Goal: Information Seeking & Learning: Find specific fact

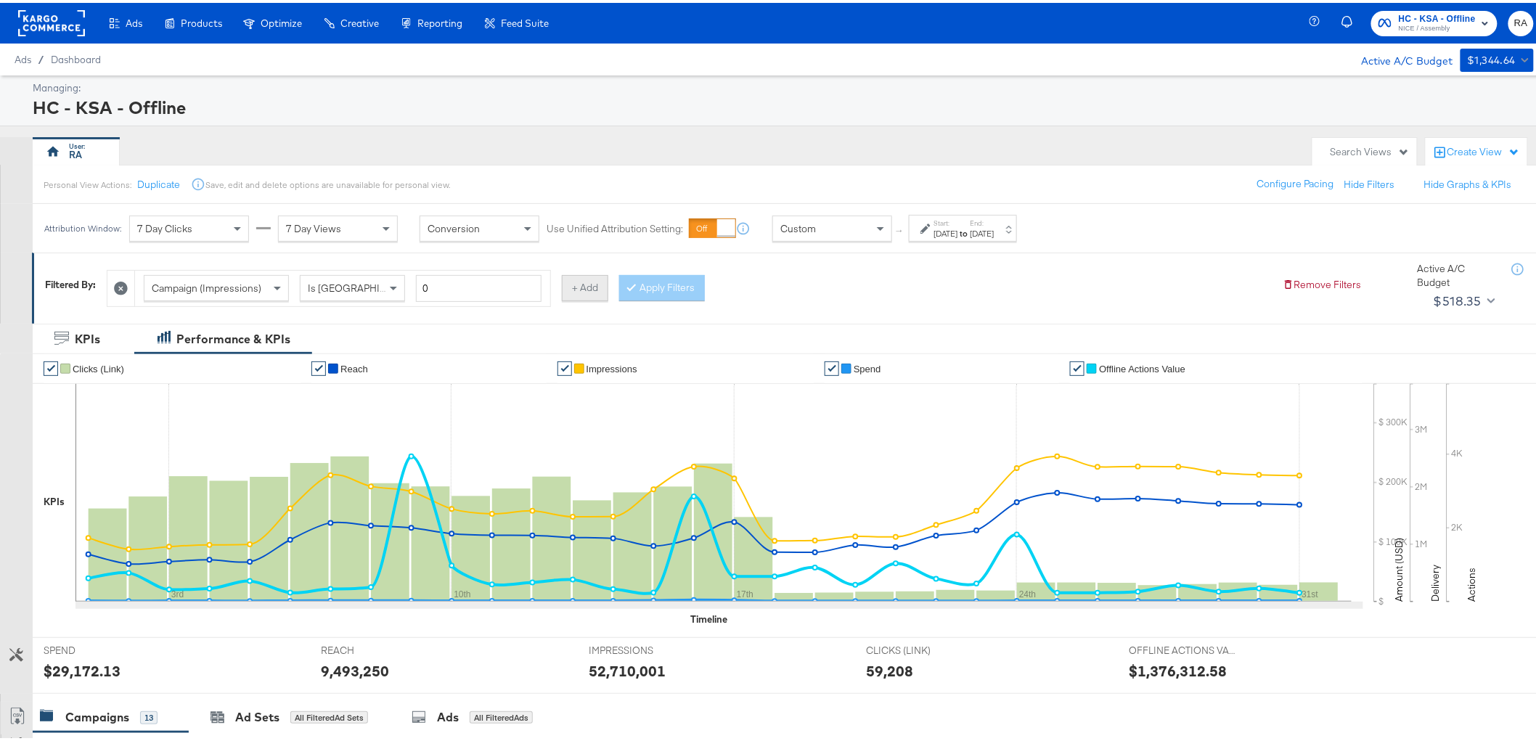
click at [583, 282] on button "+ Add" at bounding box center [585, 285] width 46 height 26
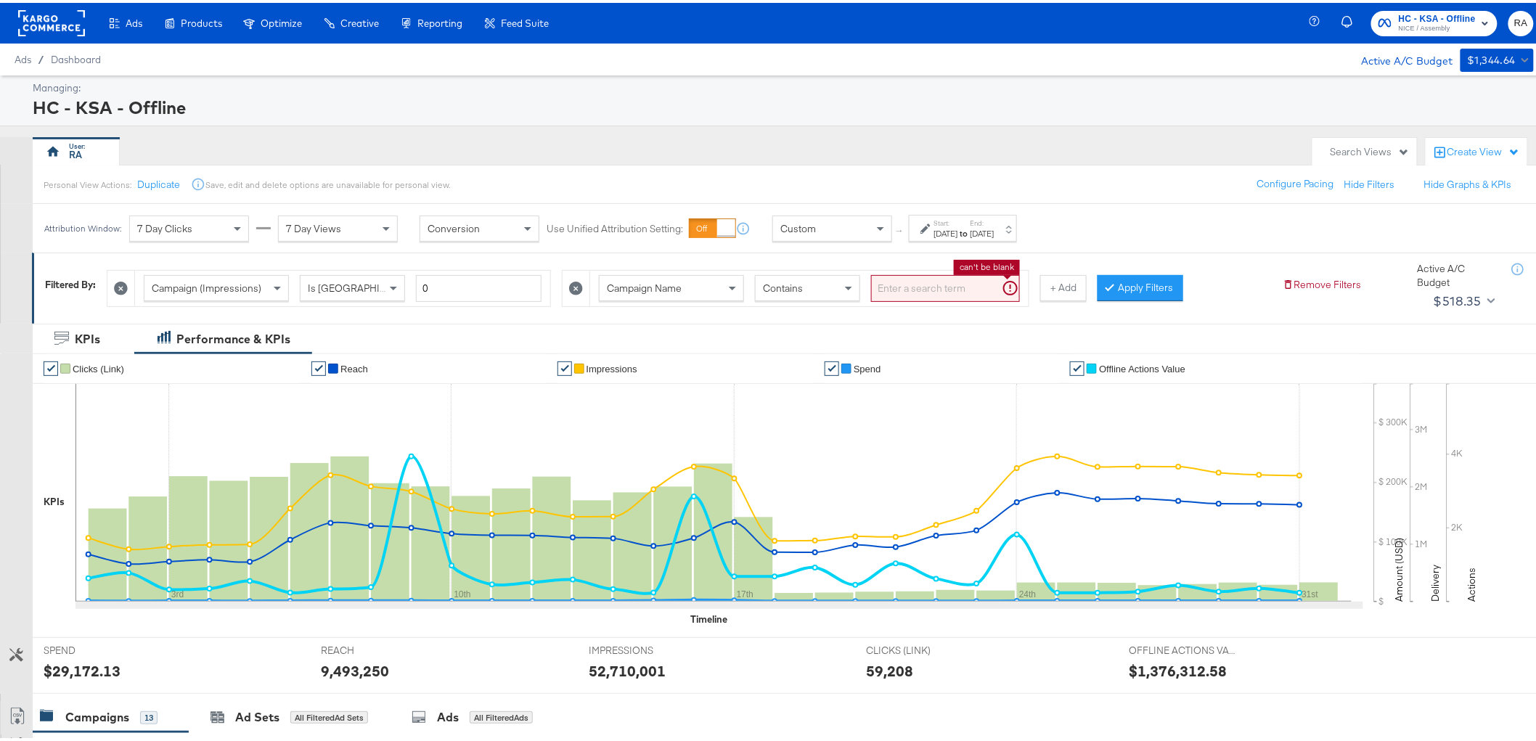
click at [909, 293] on input "search" at bounding box center [945, 285] width 149 height 27
click at [1151, 281] on button "Apply Filters" at bounding box center [1118, 285] width 86 height 26
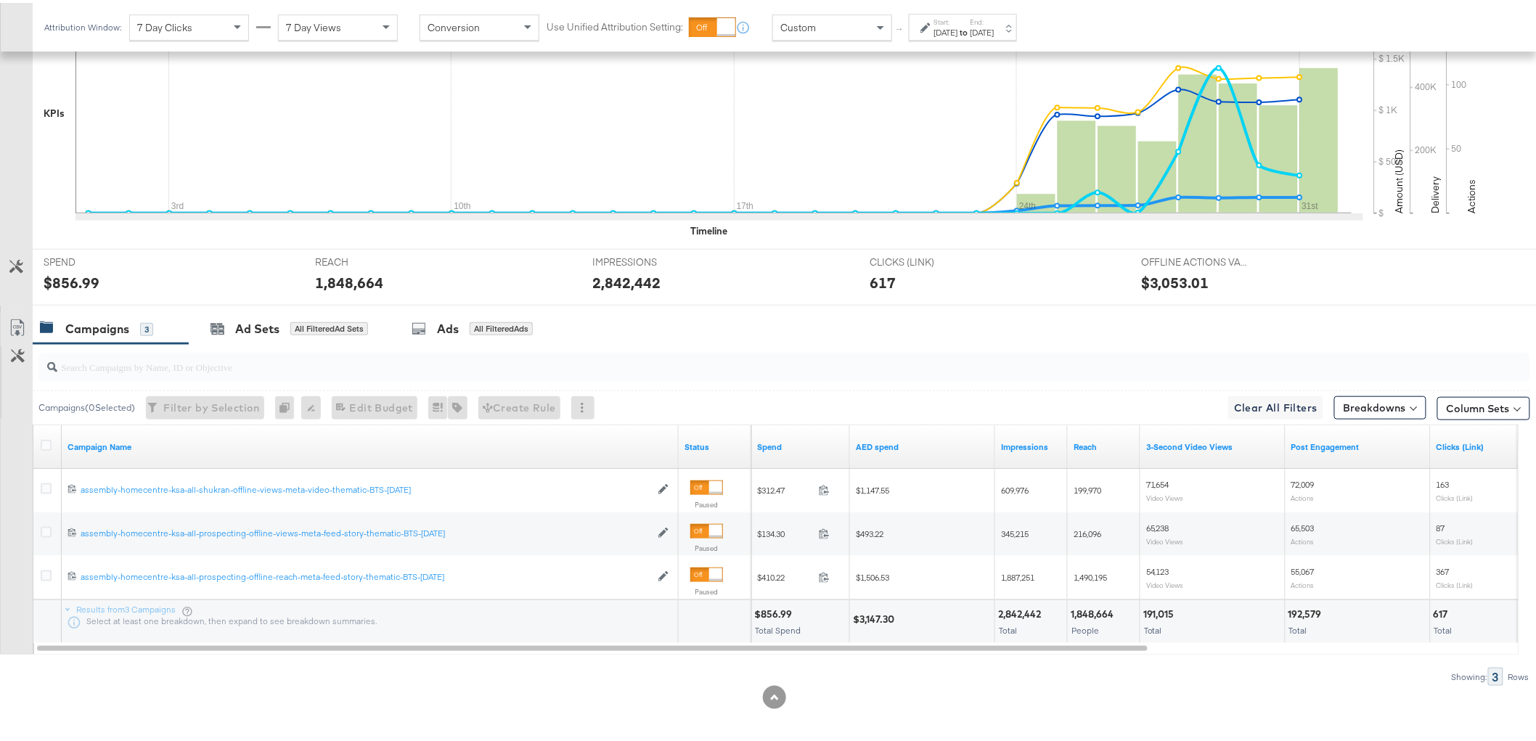
scroll to position [395, 0]
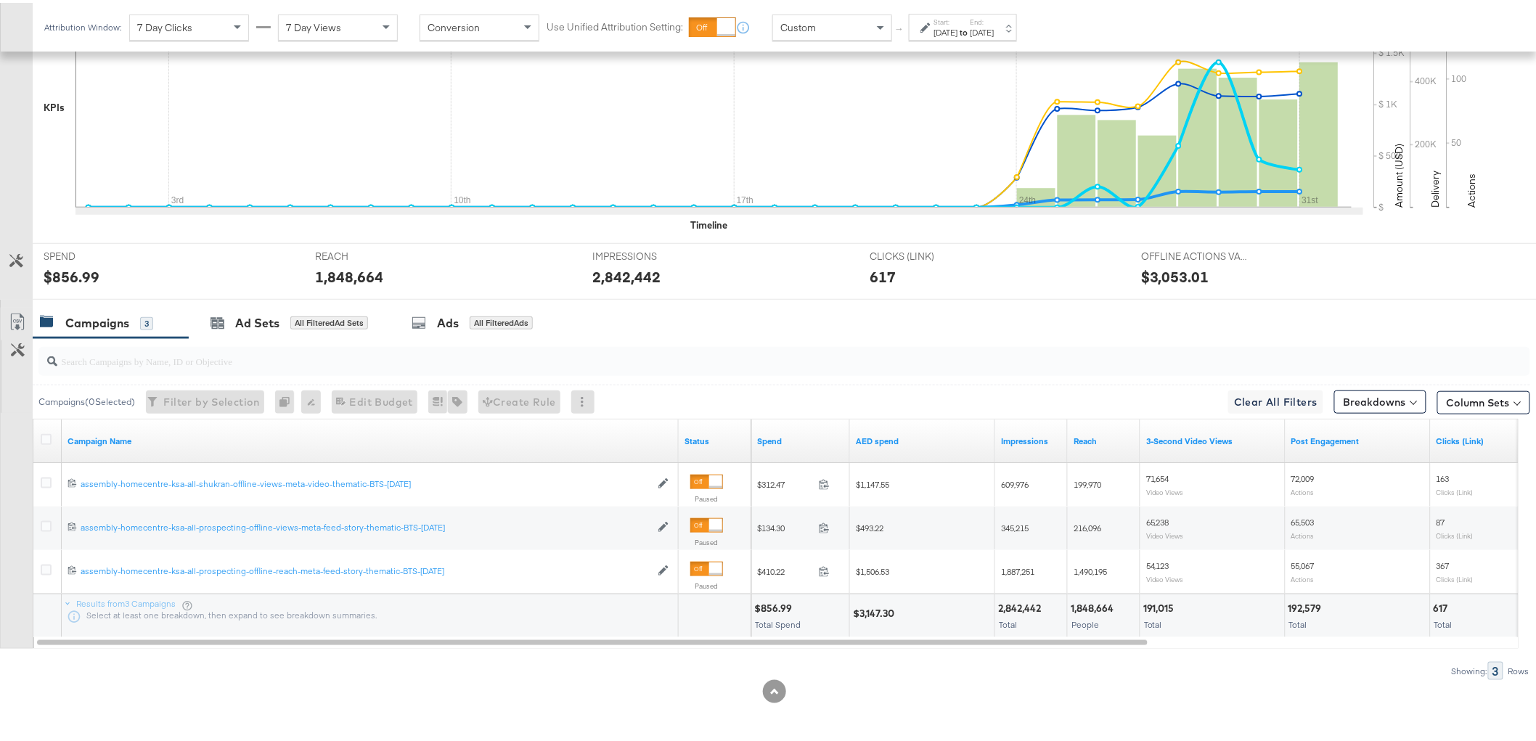
click at [884, 606] on div "$3,147.30" at bounding box center [876, 611] width 46 height 14
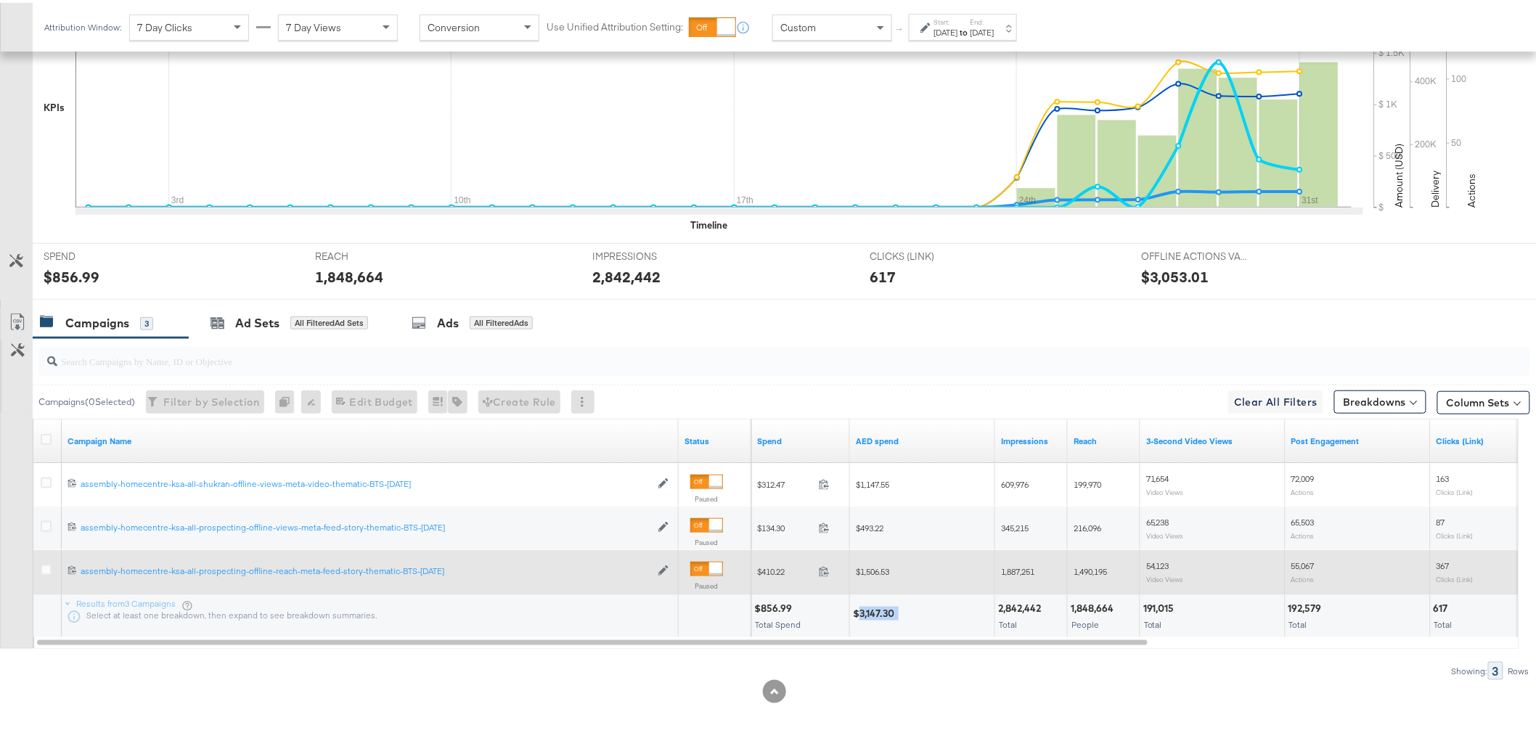
copy div "3,147.30"
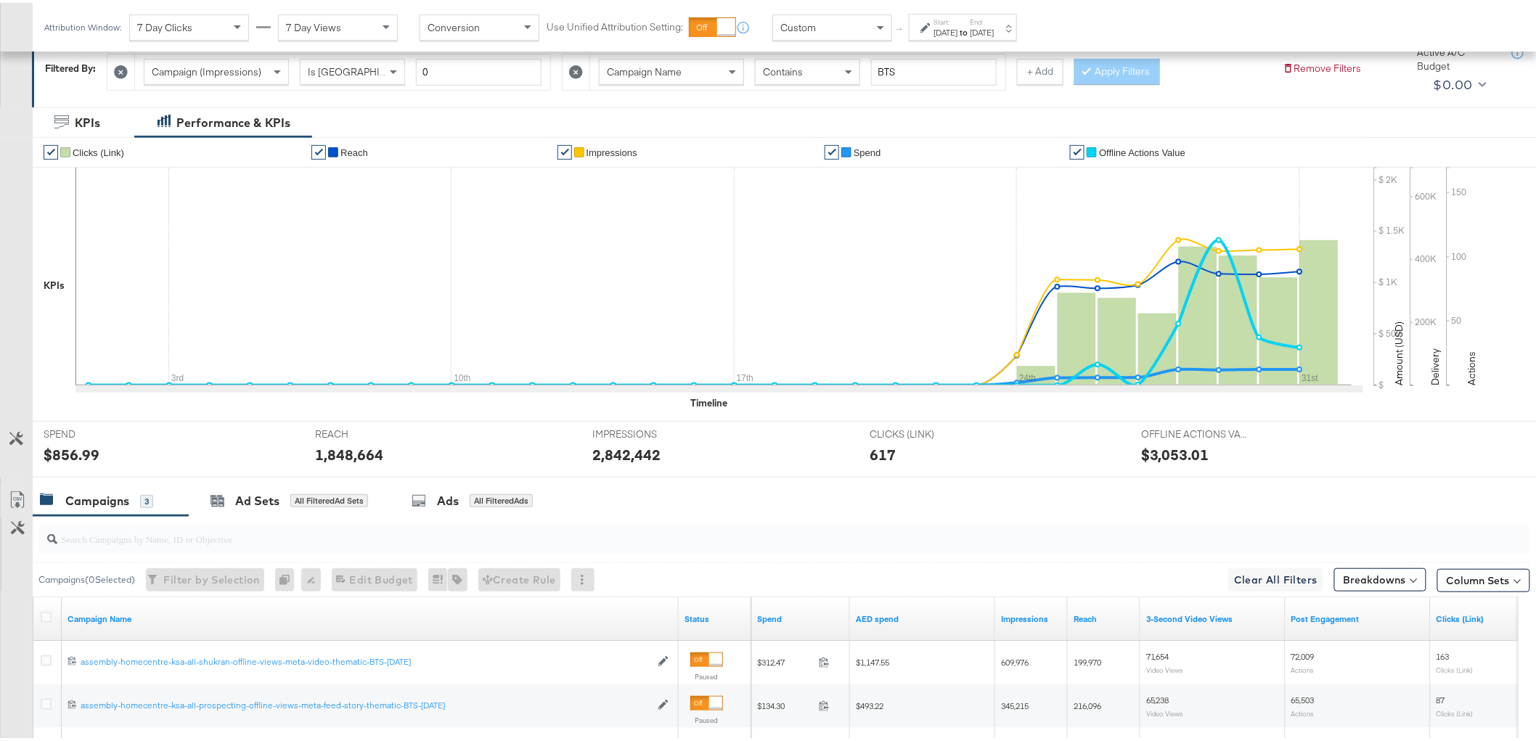
scroll to position [0, 0]
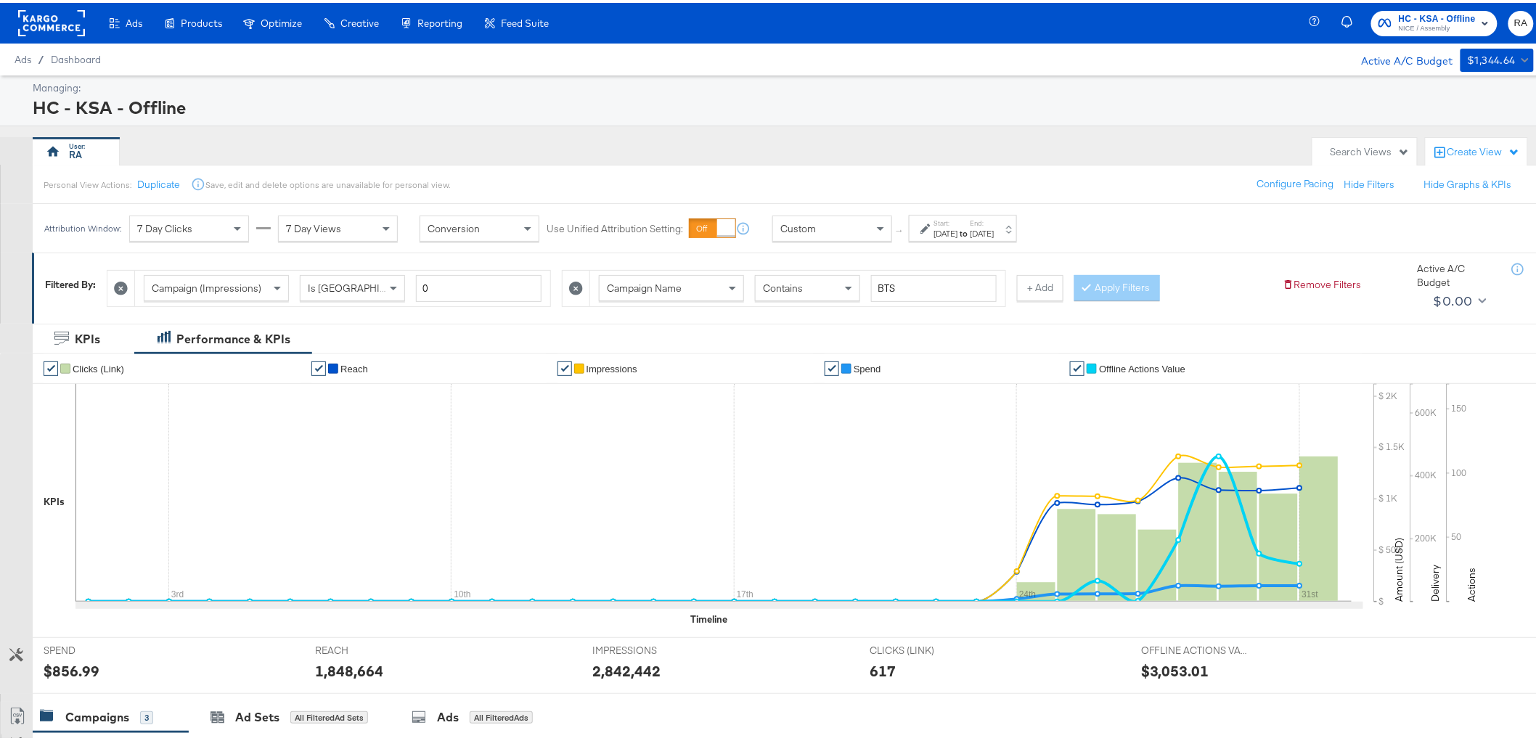
click at [1047, 282] on button "+ Add" at bounding box center [1040, 285] width 46 height 26
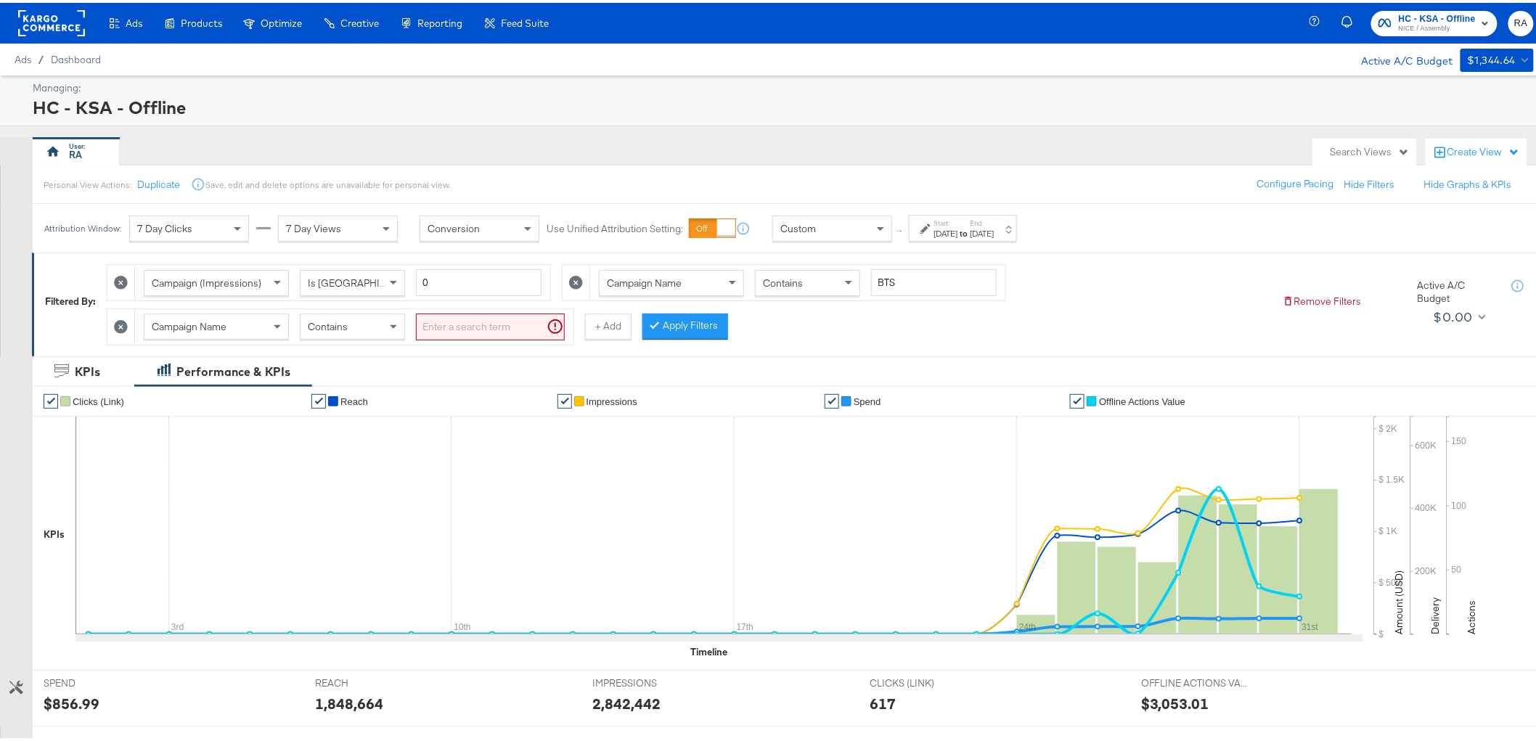
click at [121, 325] on icon at bounding box center [121, 324] width 14 height 14
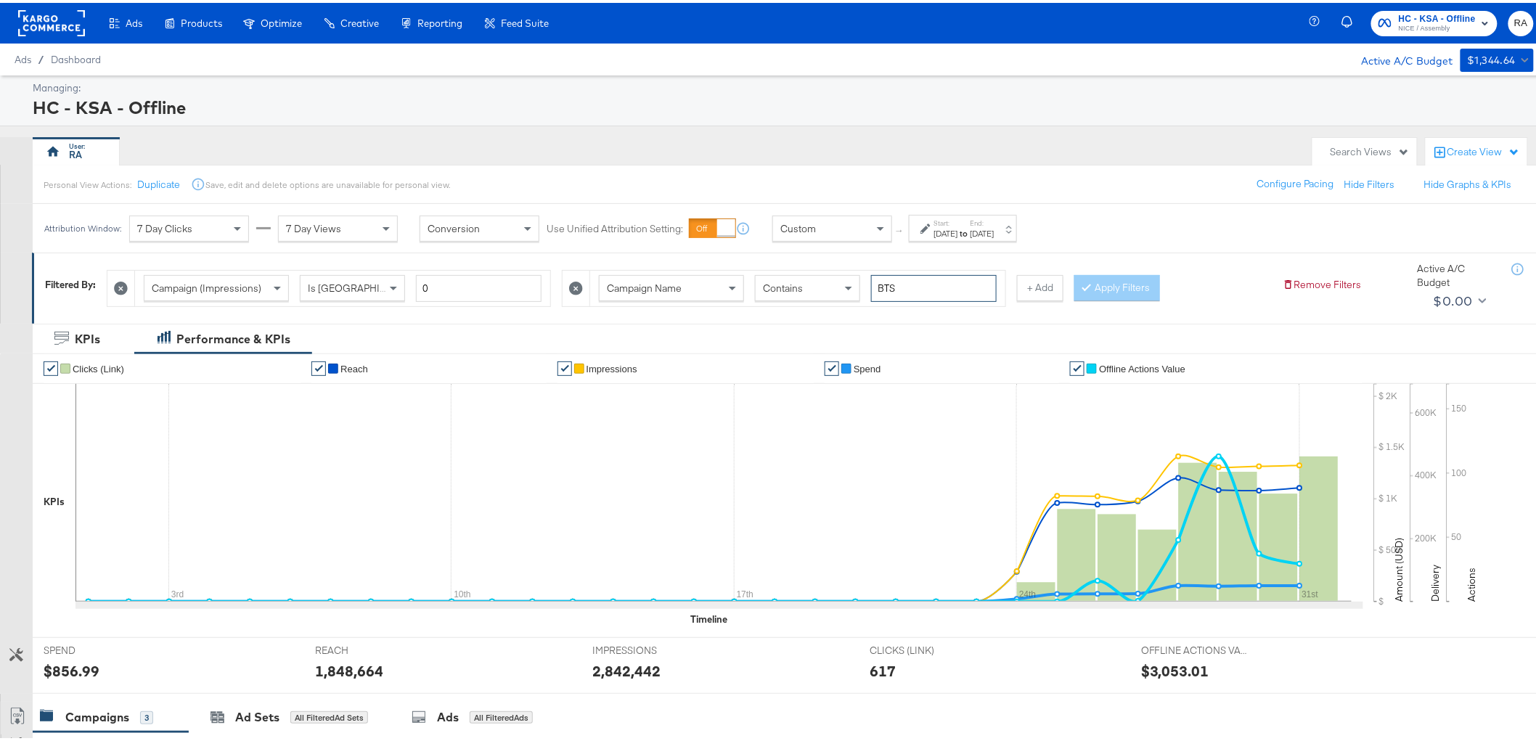
click at [934, 285] on input "BTS" at bounding box center [934, 285] width 126 height 27
drag, startPoint x: 1152, startPoint y: 296, endPoint x: 1119, endPoint y: 293, distance: 32.9
click at [1142, 292] on button "Apply Filters" at bounding box center [1118, 285] width 86 height 26
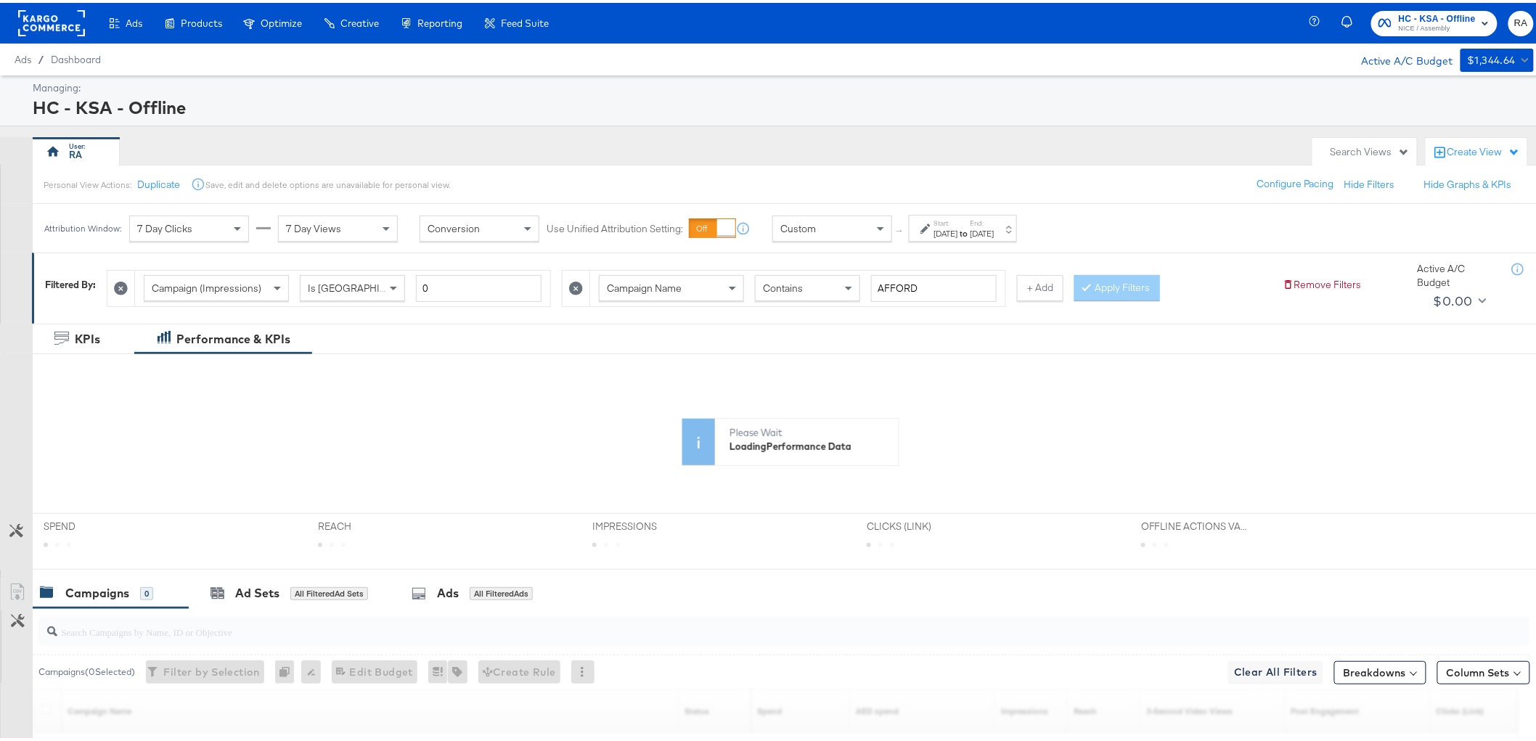
scroll to position [227, 0]
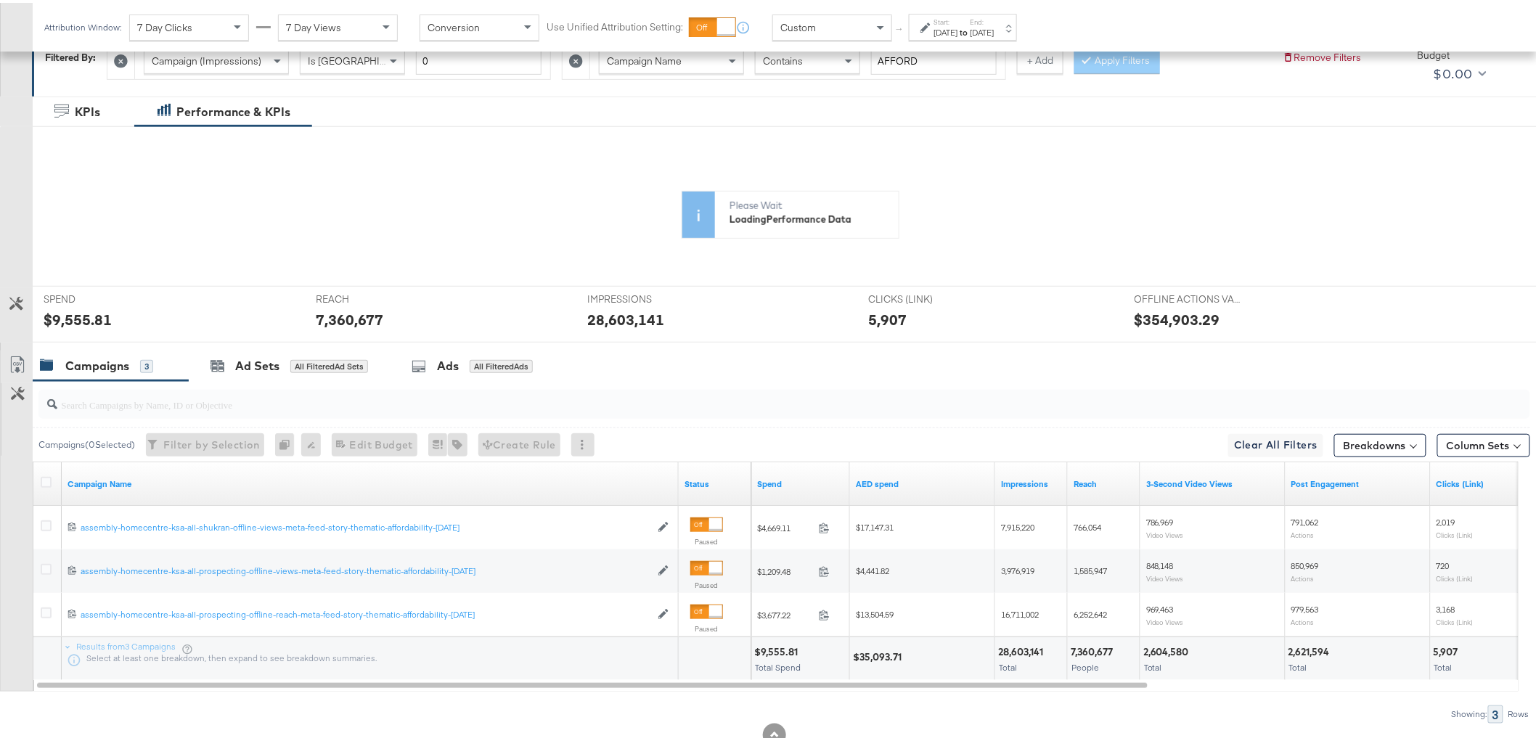
click at [884, 649] on div "$35,093.71" at bounding box center [879, 655] width 53 height 14
copy div "35,093.71"
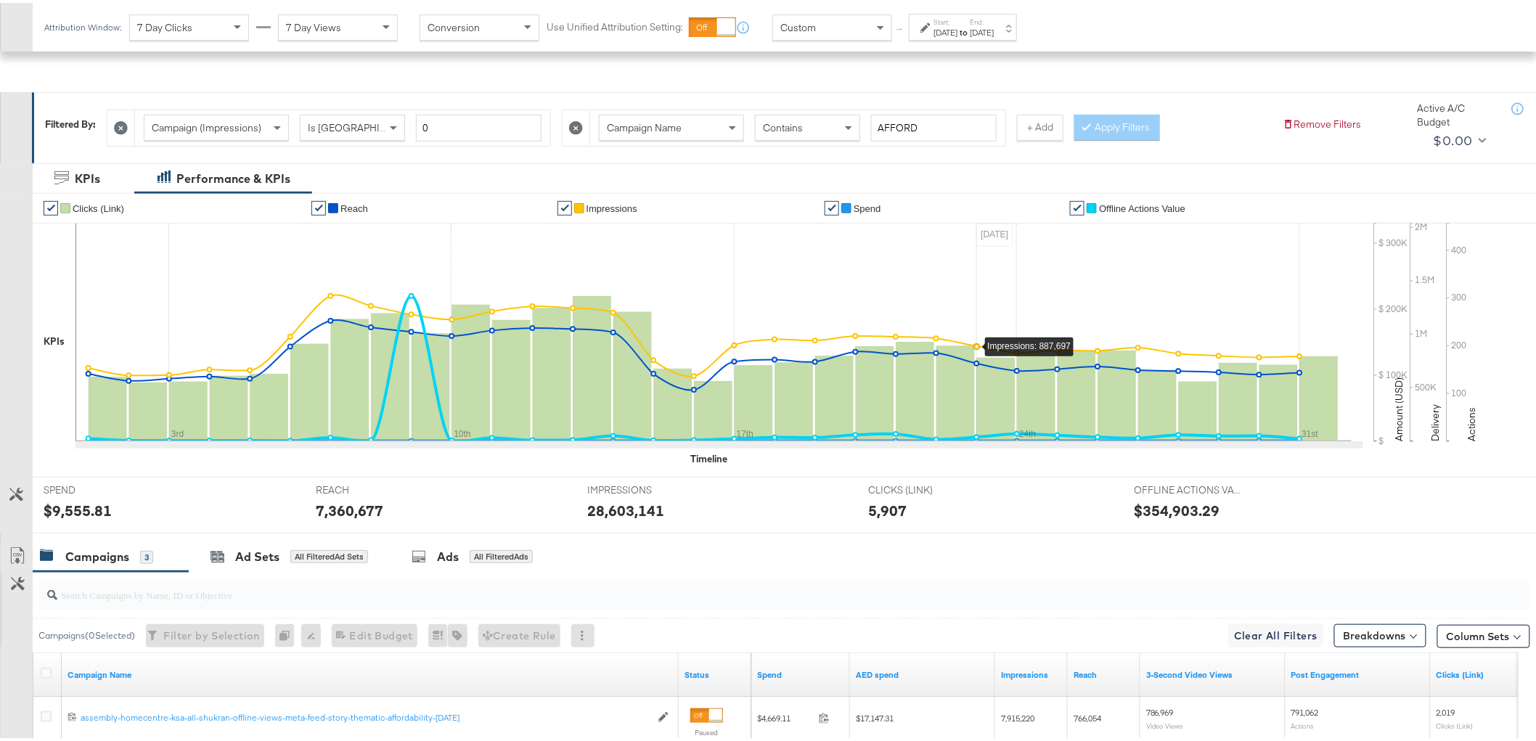
scroll to position [0, 0]
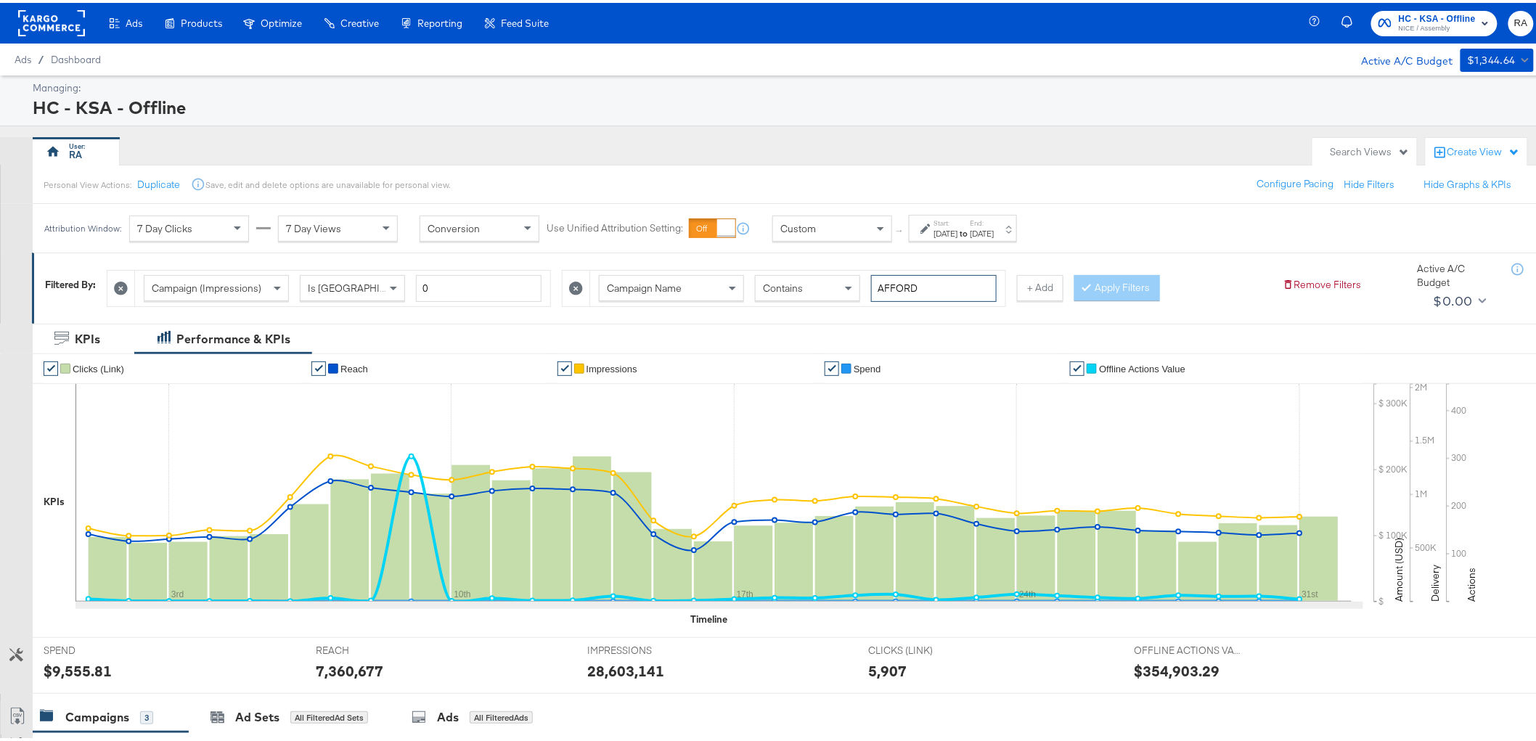
click at [956, 296] on input "AFFORD" at bounding box center [934, 285] width 126 height 27
click at [1115, 283] on button "Apply Filters" at bounding box center [1118, 285] width 86 height 26
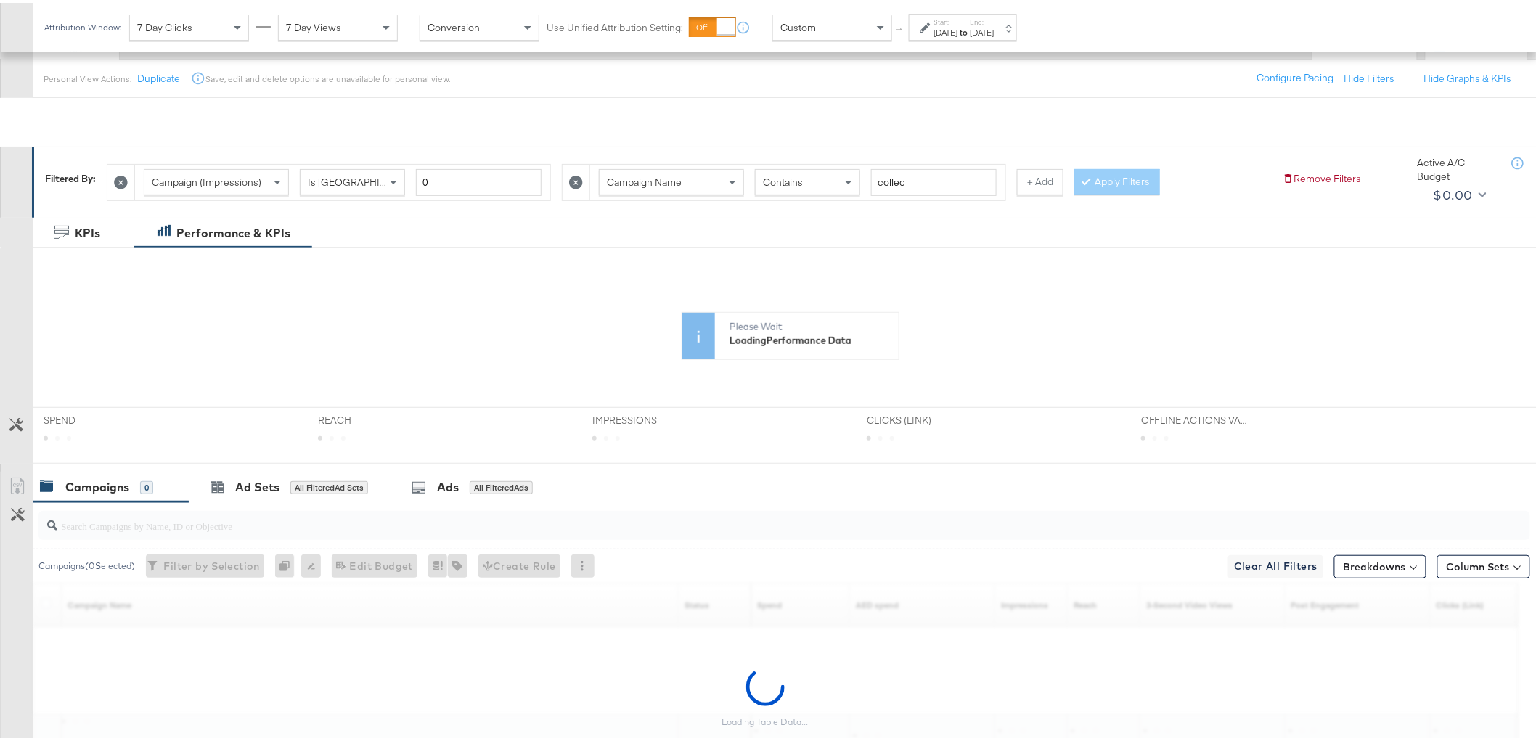
scroll to position [227, 0]
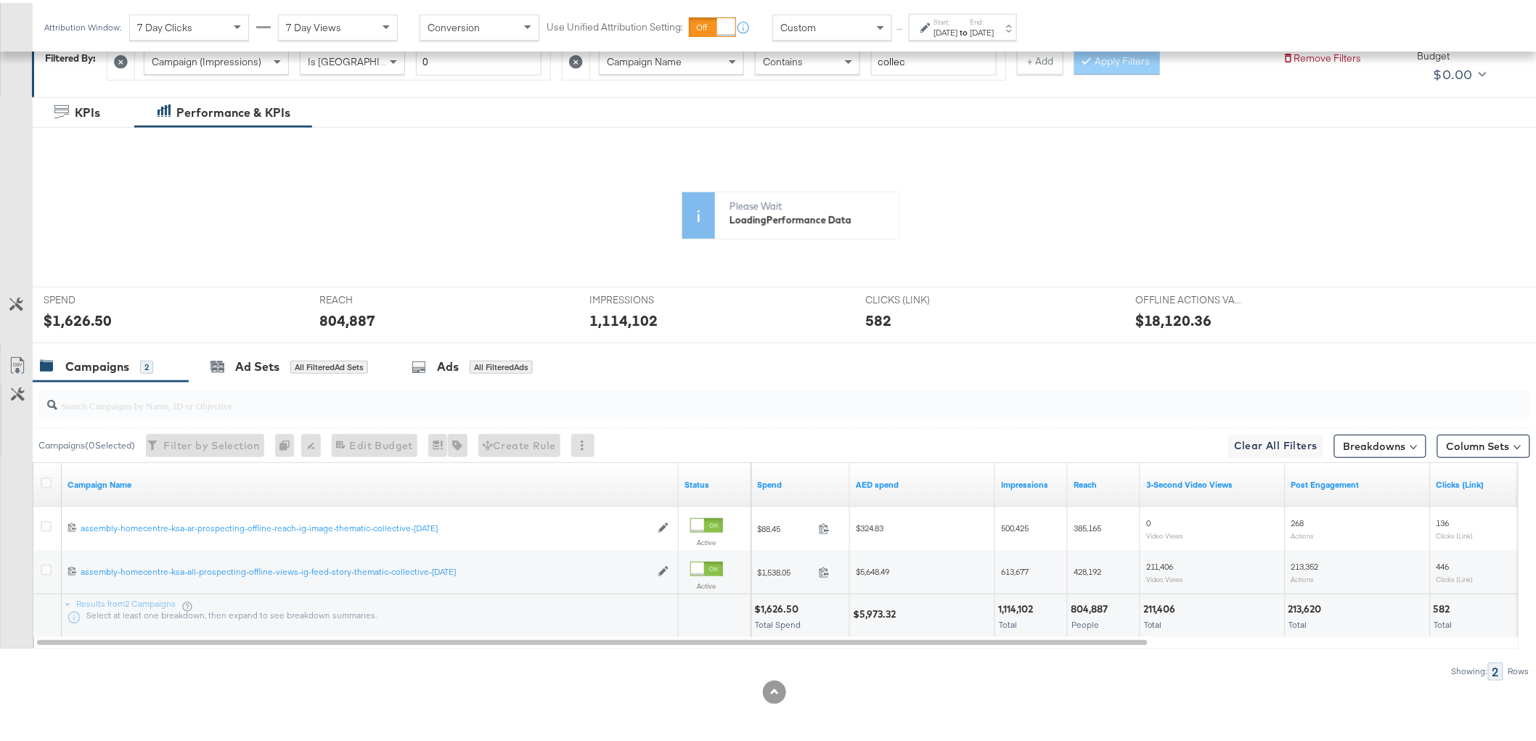
click at [877, 612] on div "$5,973.32" at bounding box center [876, 612] width 47 height 14
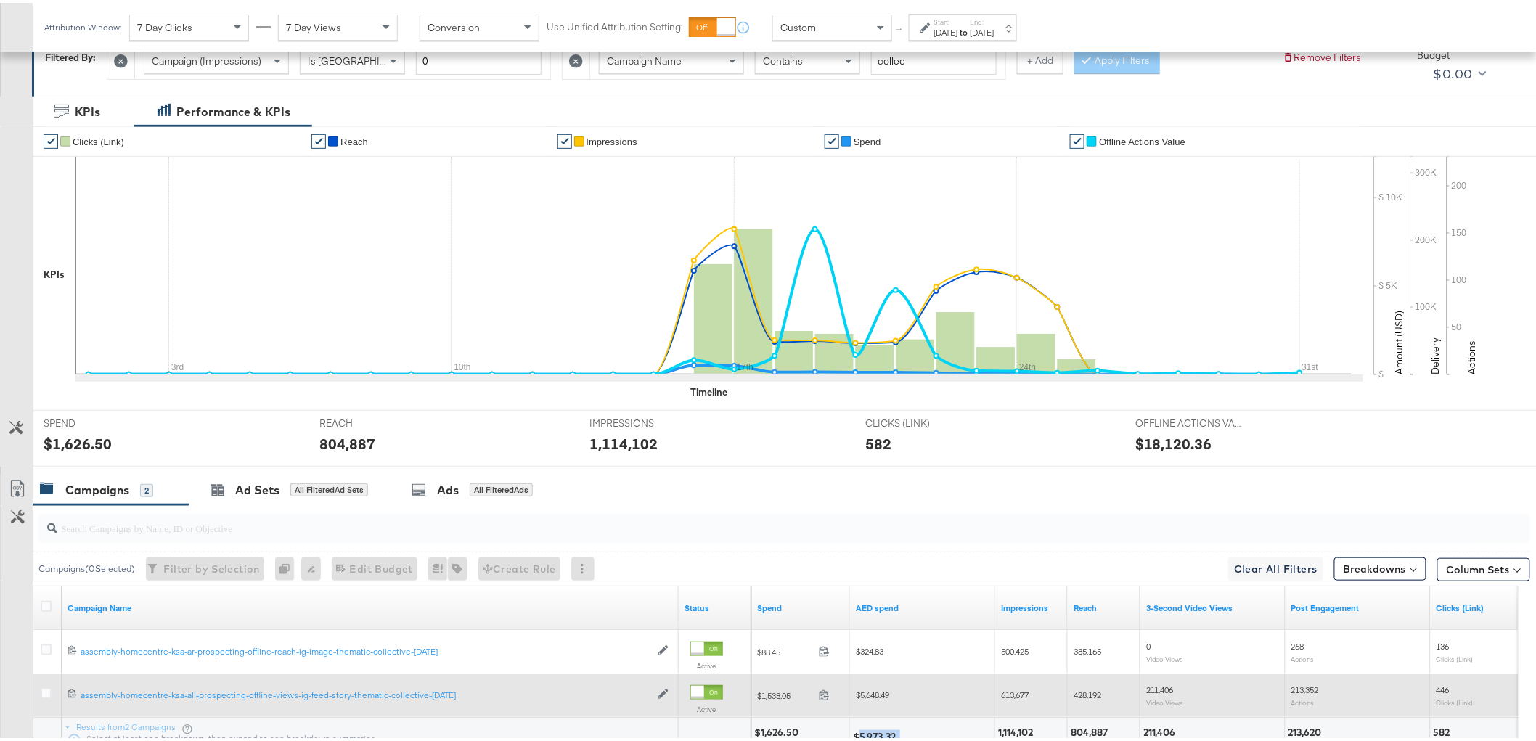
copy div "5,973.32"
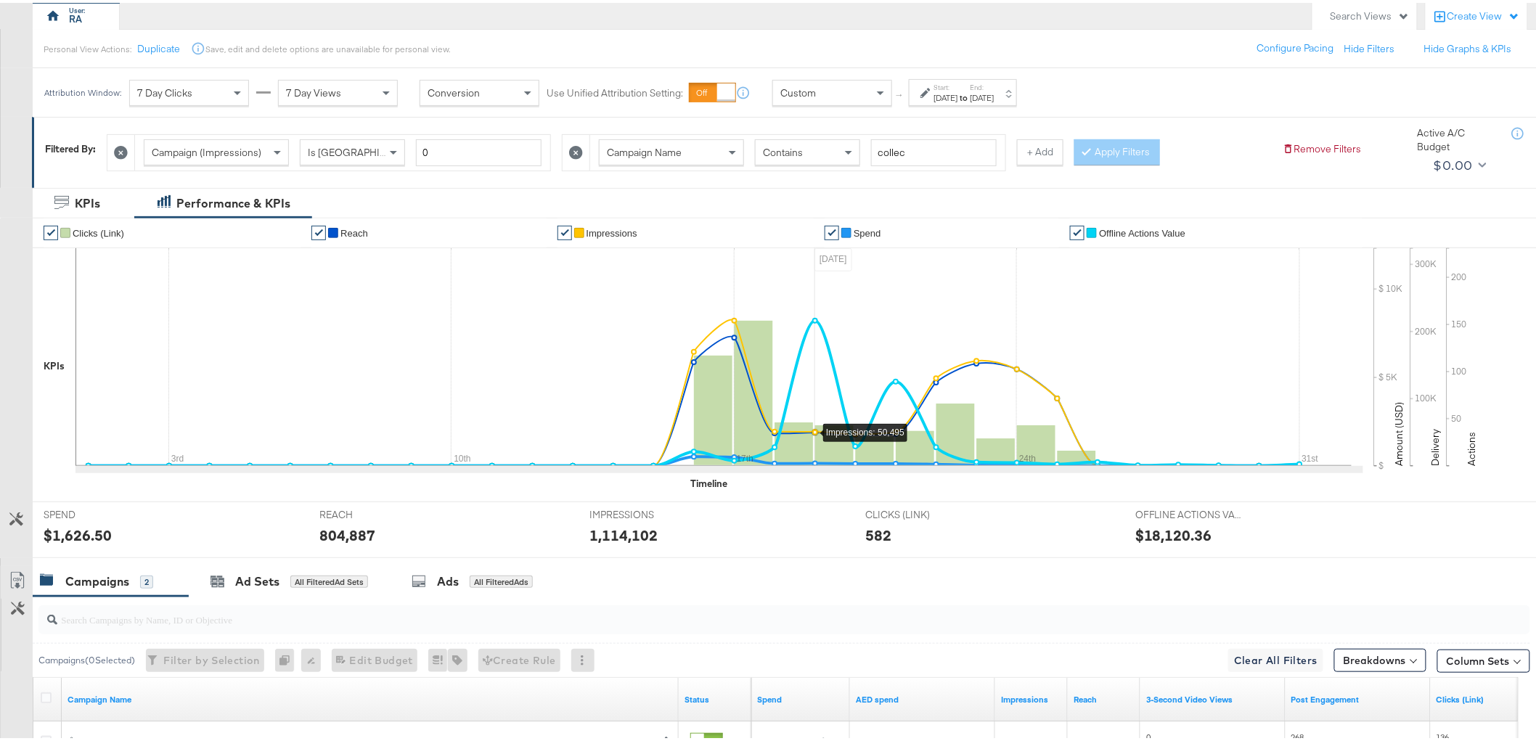
scroll to position [0, 0]
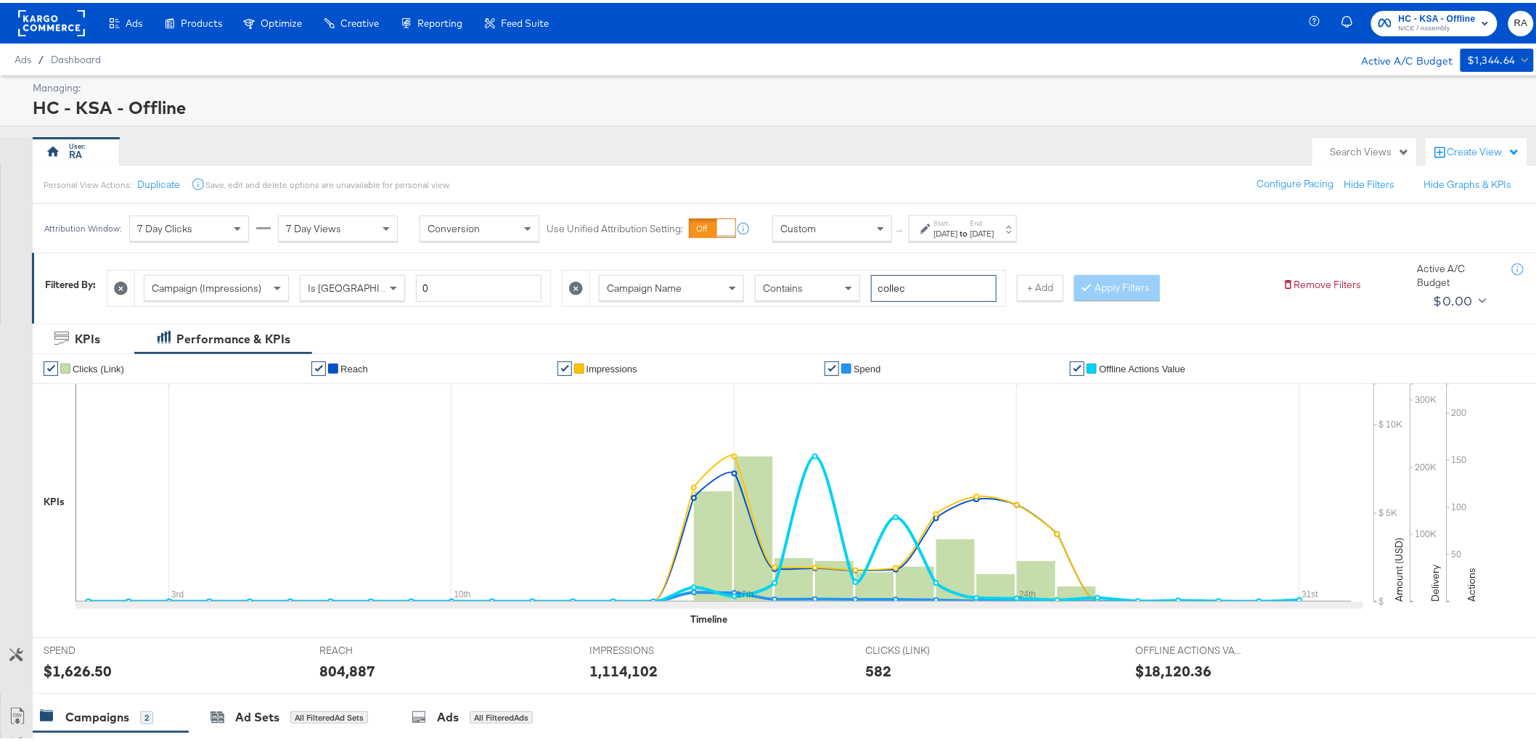
click at [921, 288] on input "collec" at bounding box center [934, 285] width 126 height 27
click at [1099, 294] on button "Apply Filters" at bounding box center [1118, 285] width 86 height 26
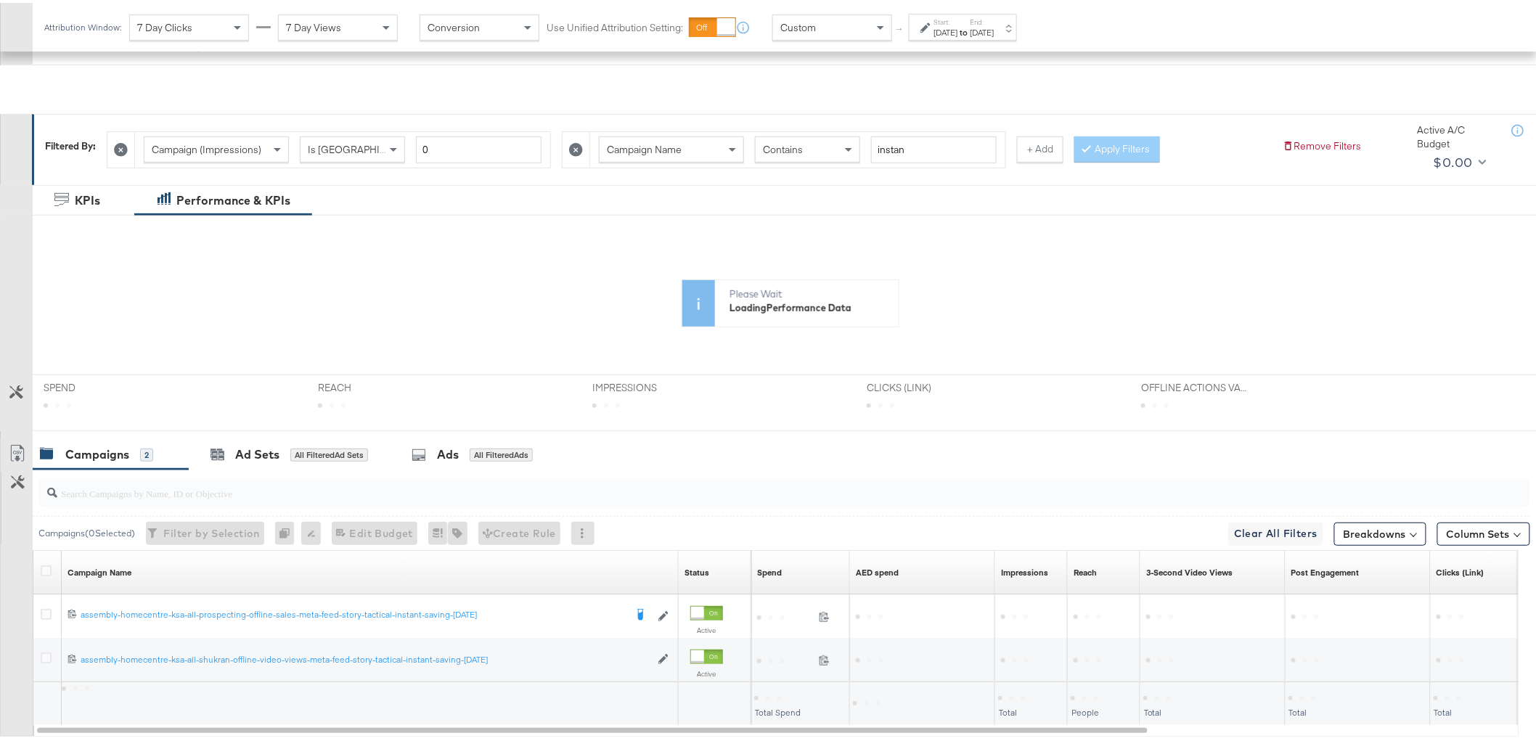
scroll to position [227, 0]
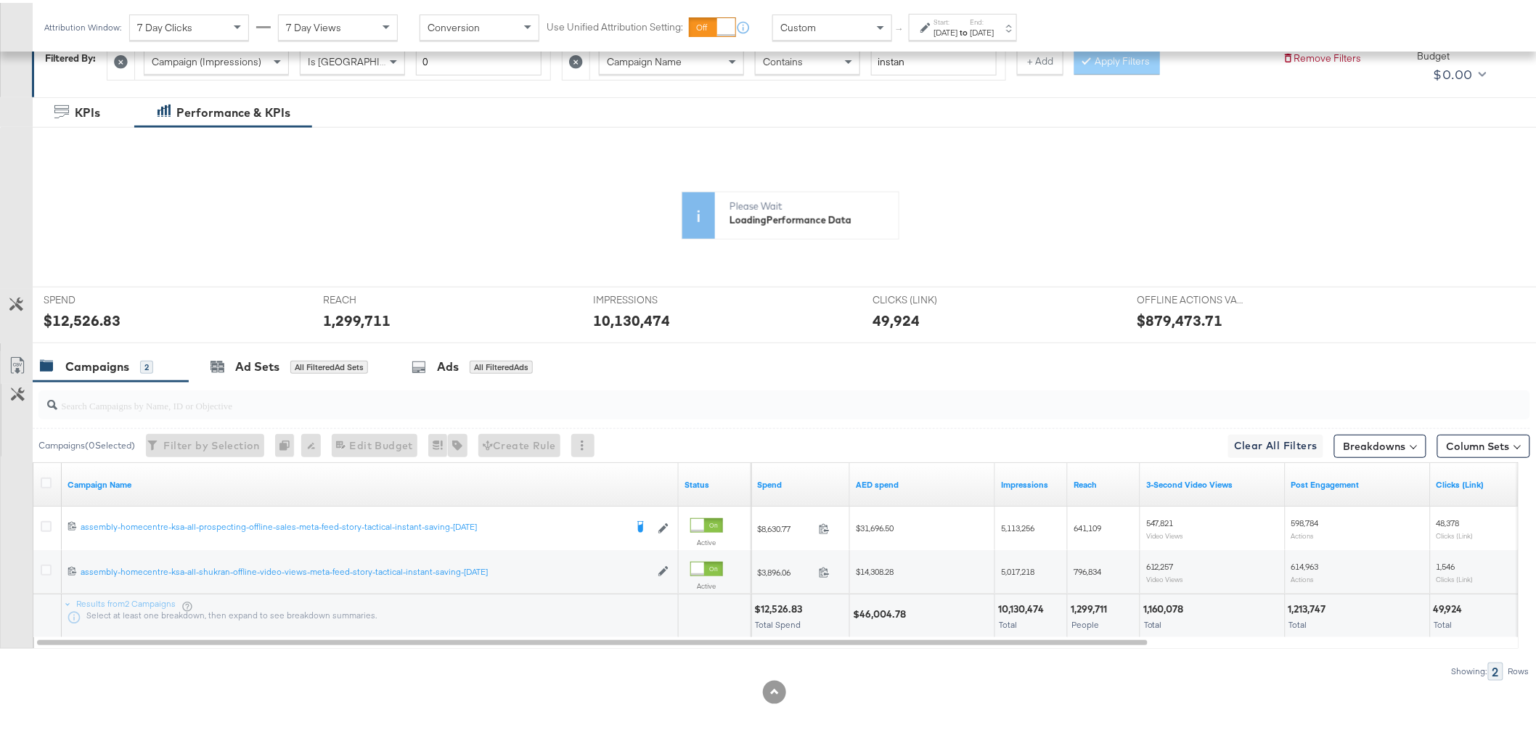
click at [889, 605] on div "$46,004.78" at bounding box center [881, 612] width 57 height 14
click at [889, 603] on div "$46,004.78" at bounding box center [922, 614] width 144 height 44
copy div "46,004.78"
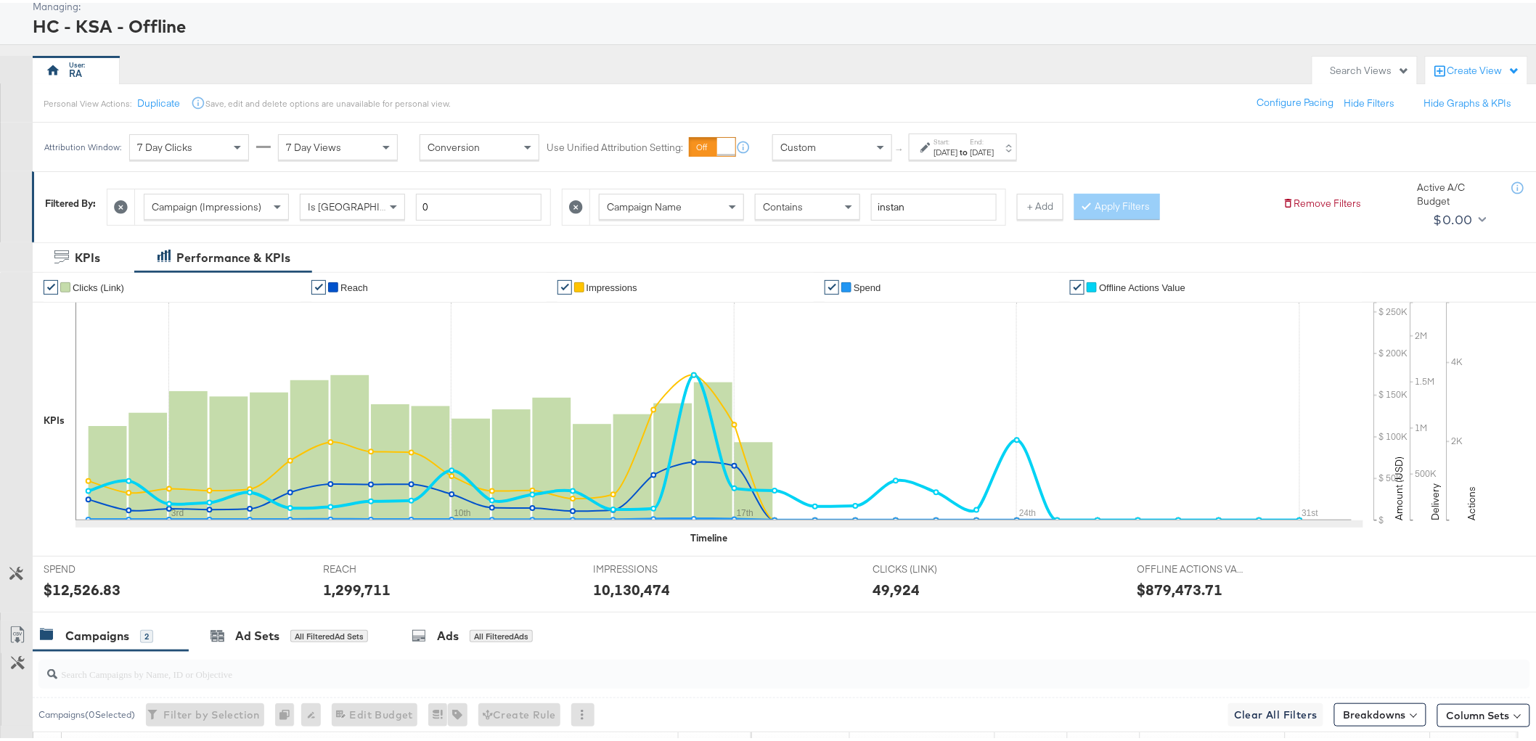
scroll to position [0, 0]
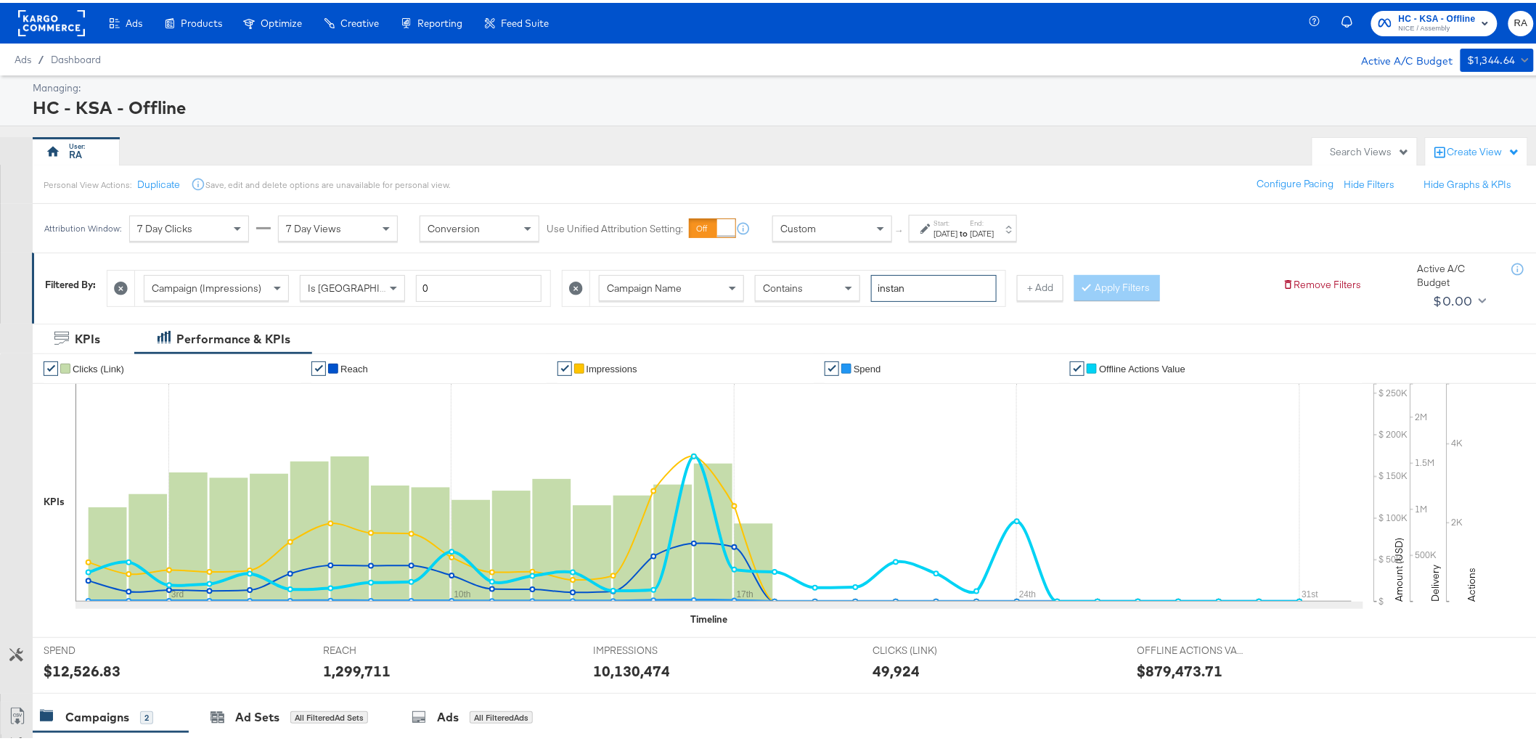
click at [928, 283] on input "instan" at bounding box center [934, 285] width 126 height 27
click at [928, 282] on input "instan" at bounding box center [934, 285] width 126 height 27
type input "sale"
click at [1098, 285] on button "Apply Filters" at bounding box center [1118, 285] width 86 height 26
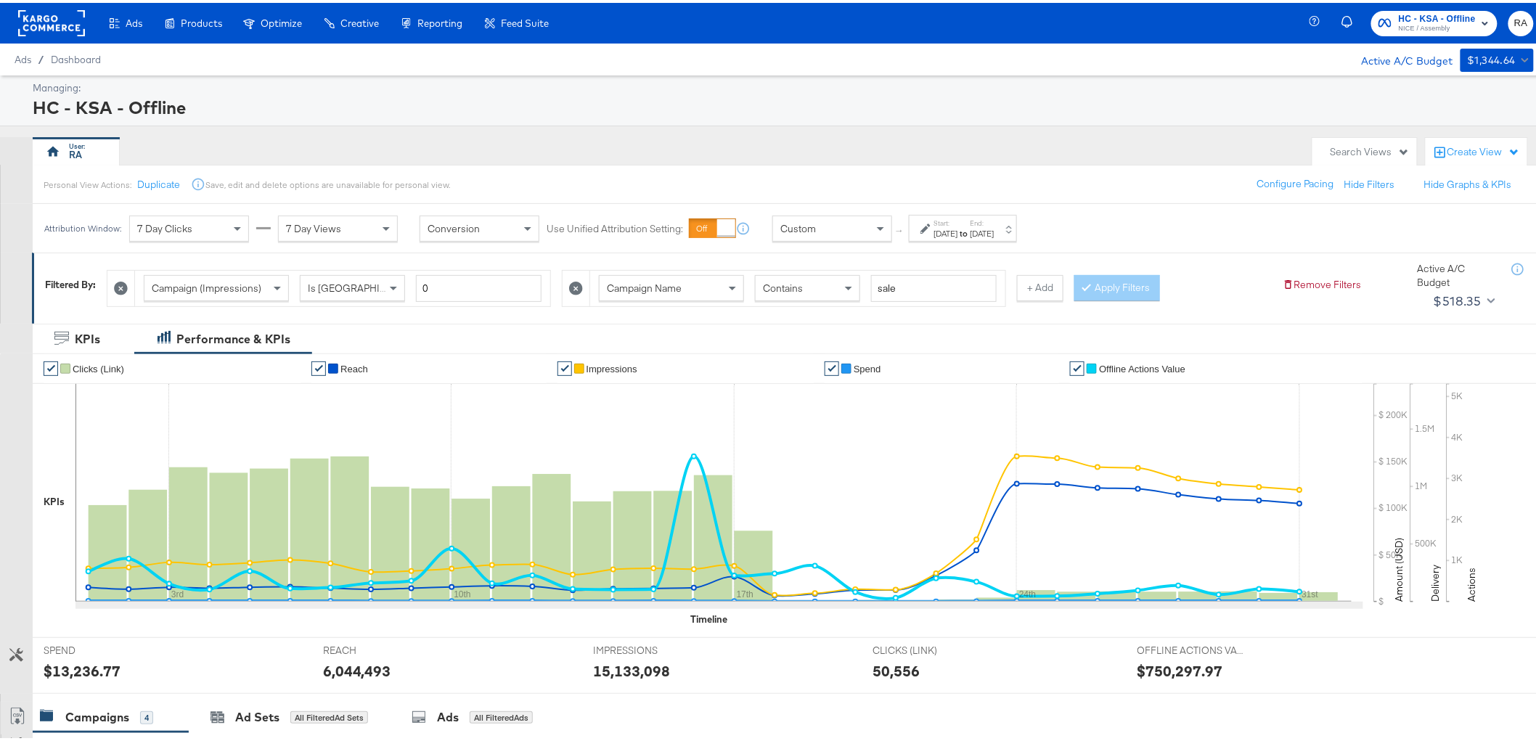
click at [1040, 286] on button "+ Add" at bounding box center [1040, 285] width 46 height 26
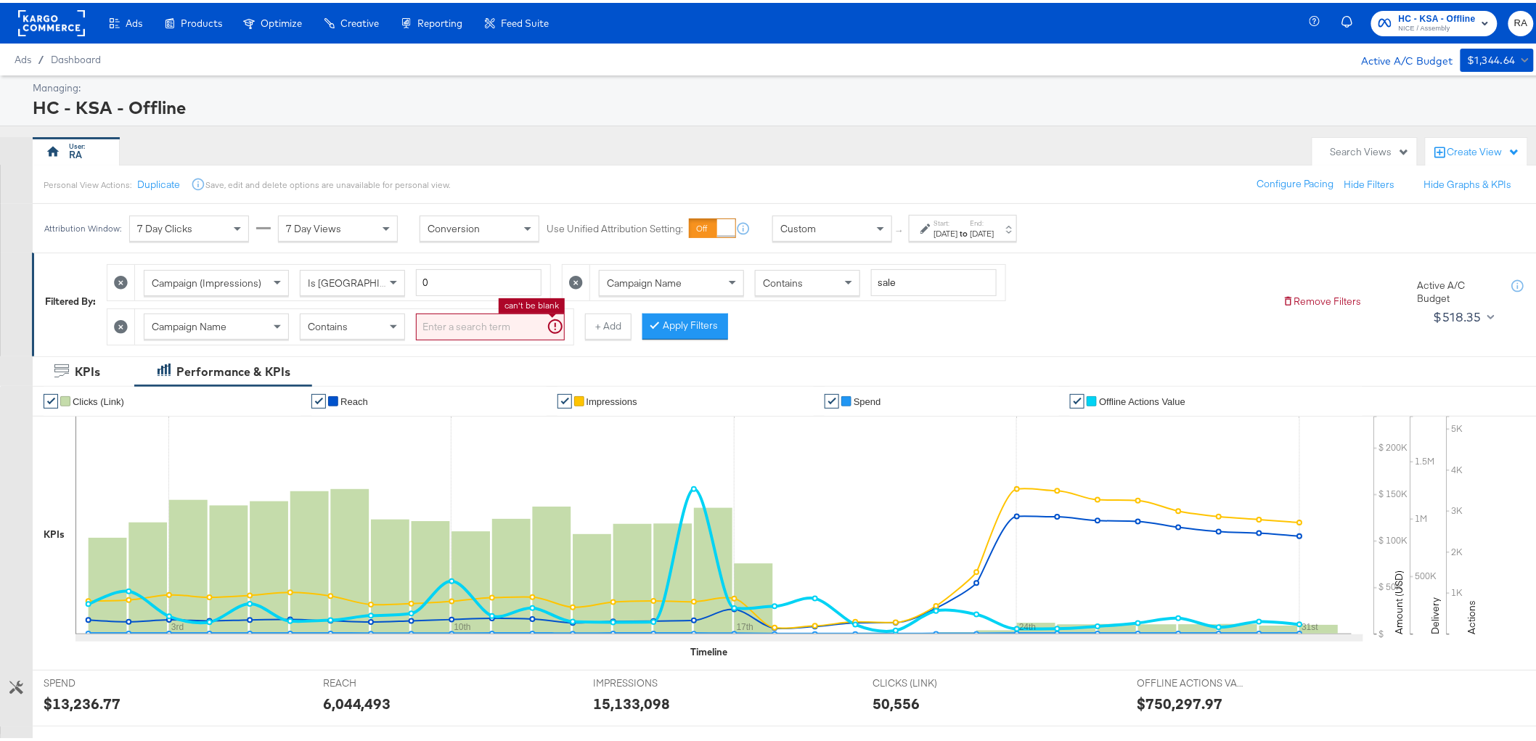
click at [489, 320] on input "search" at bounding box center [490, 324] width 149 height 27
type input "70"
drag, startPoint x: 648, startPoint y: 315, endPoint x: 726, endPoint y: 382, distance: 103.0
click at [648, 315] on button "Apply Filters" at bounding box center [662, 324] width 86 height 26
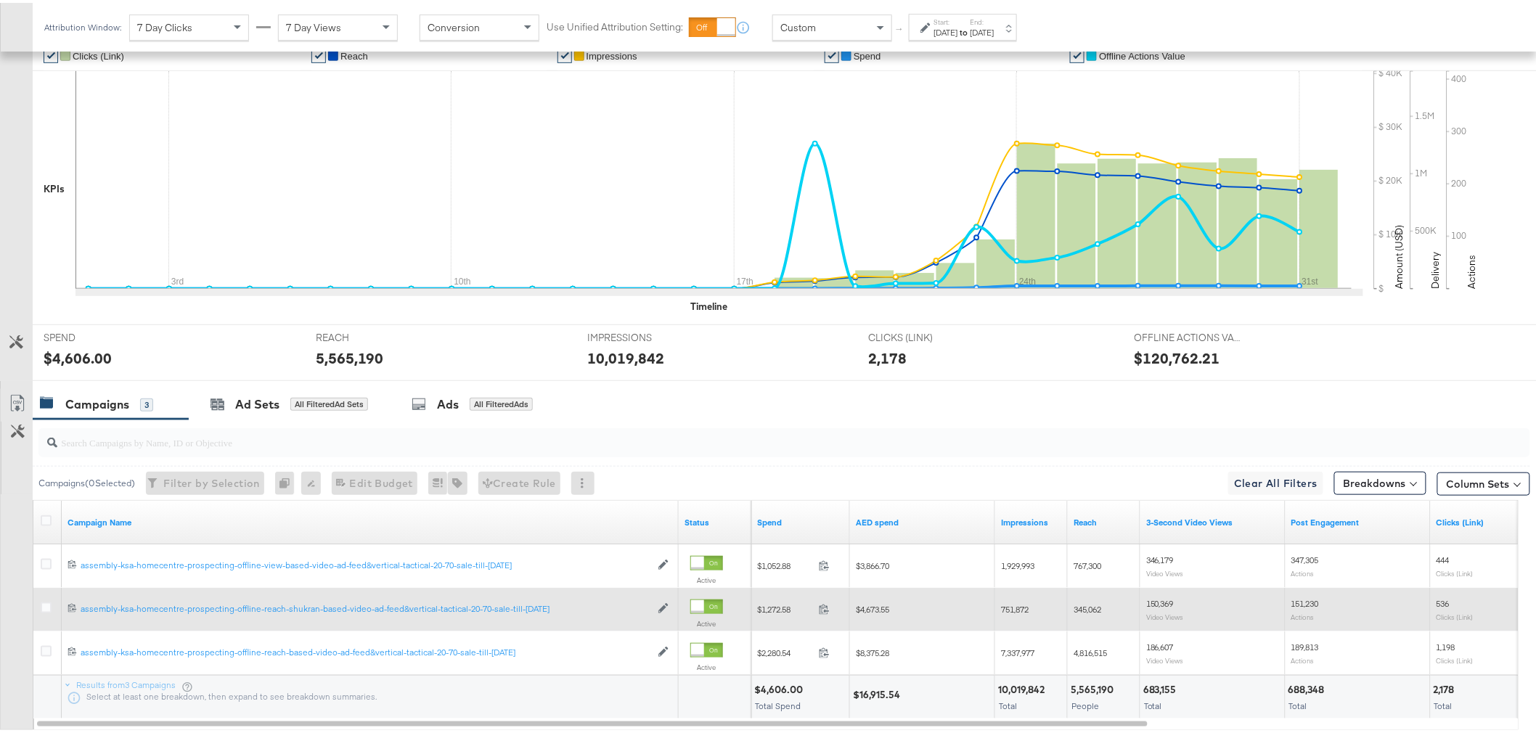
scroll to position [428, 0]
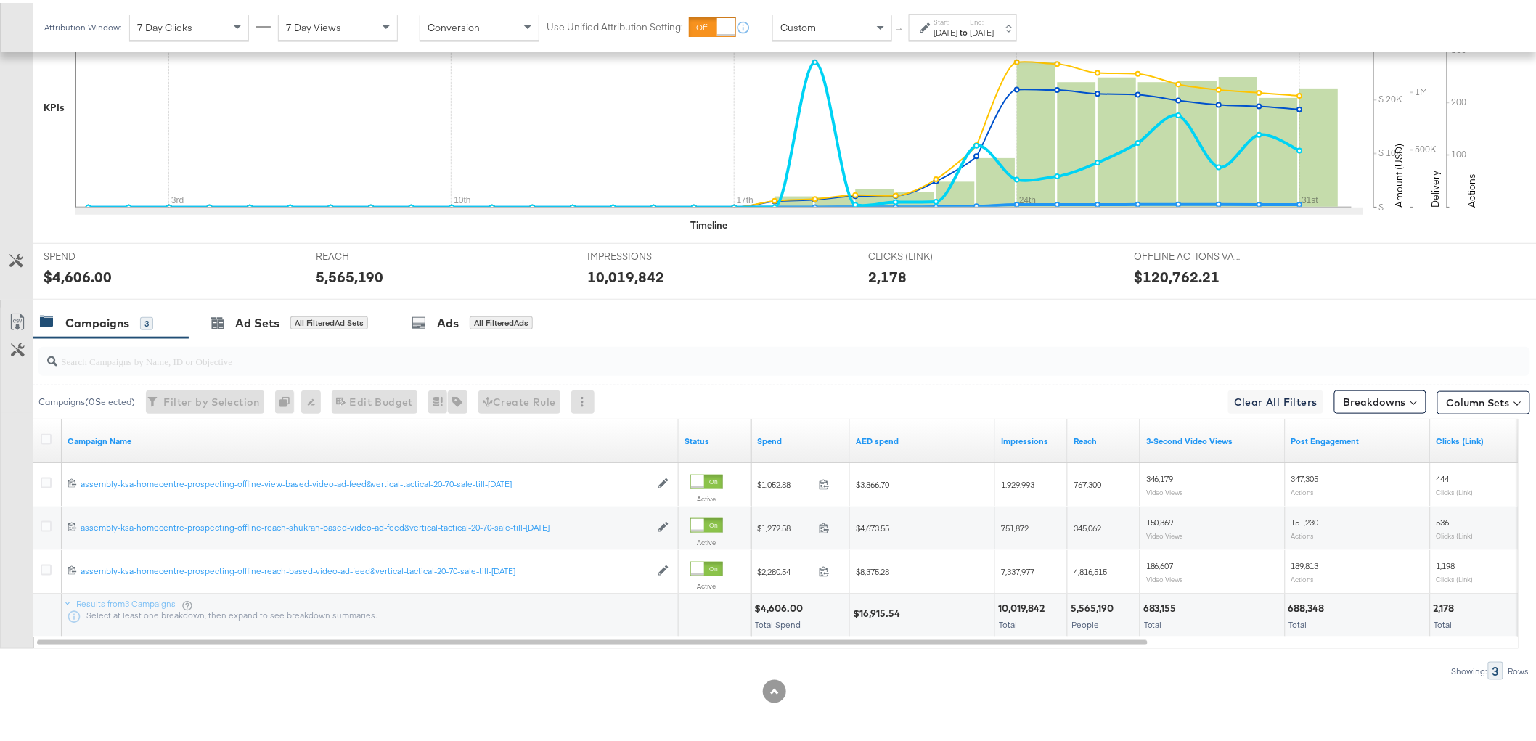
click at [883, 613] on div "$16,915.54" at bounding box center [879, 611] width 52 height 14
copy div "16,915.54"
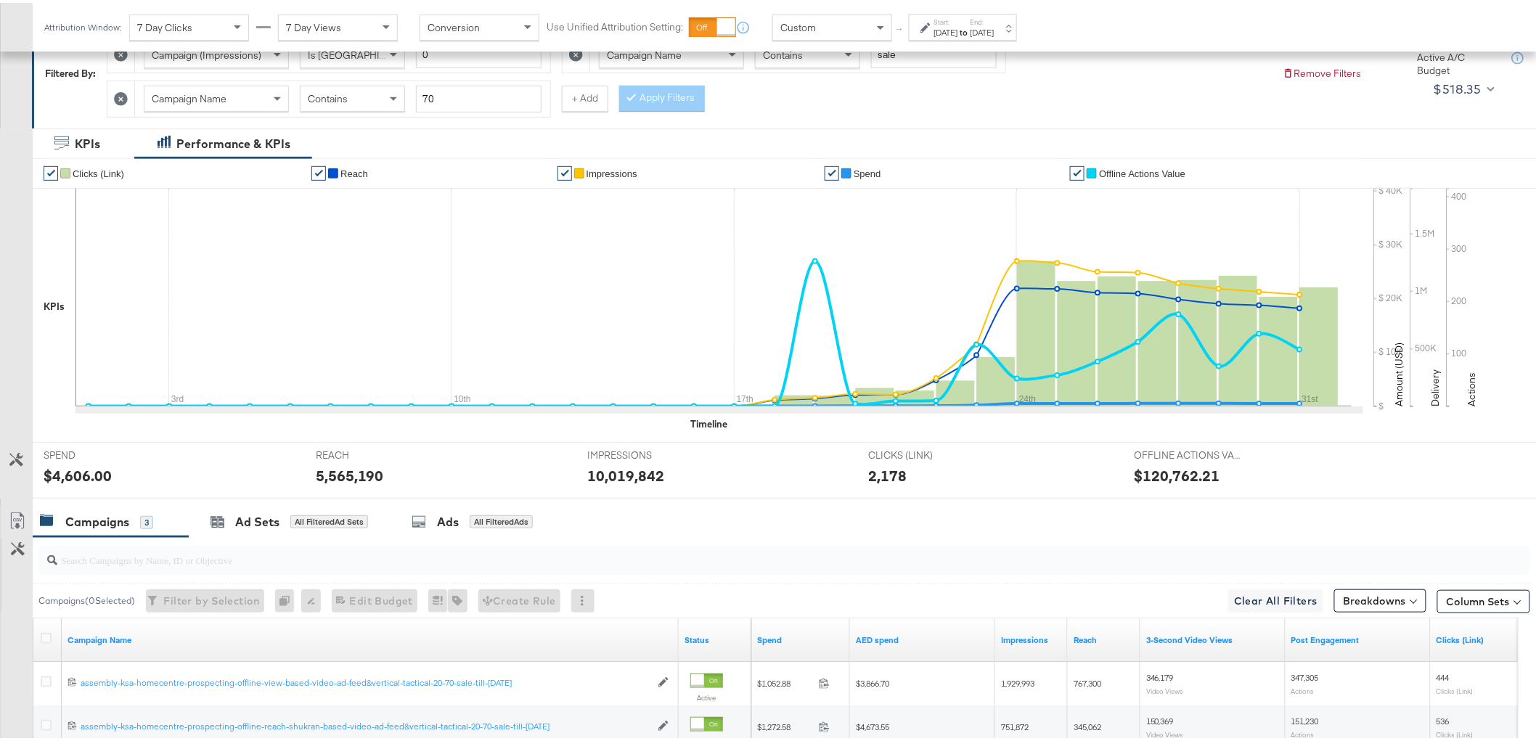
scroll to position [186, 0]
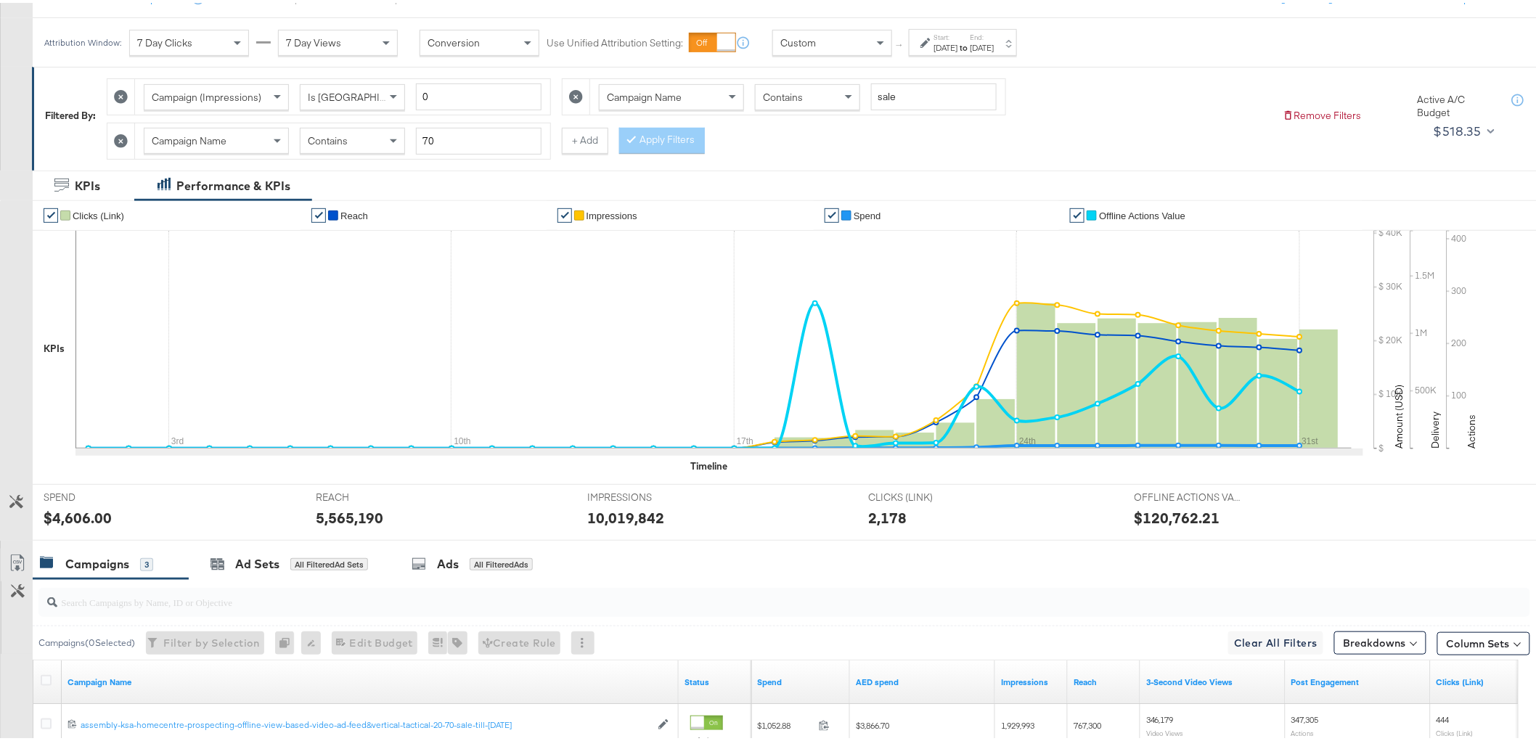
click at [113, 139] on div at bounding box center [121, 139] width 28 height 36
click at [118, 139] on icon at bounding box center [121, 138] width 14 height 14
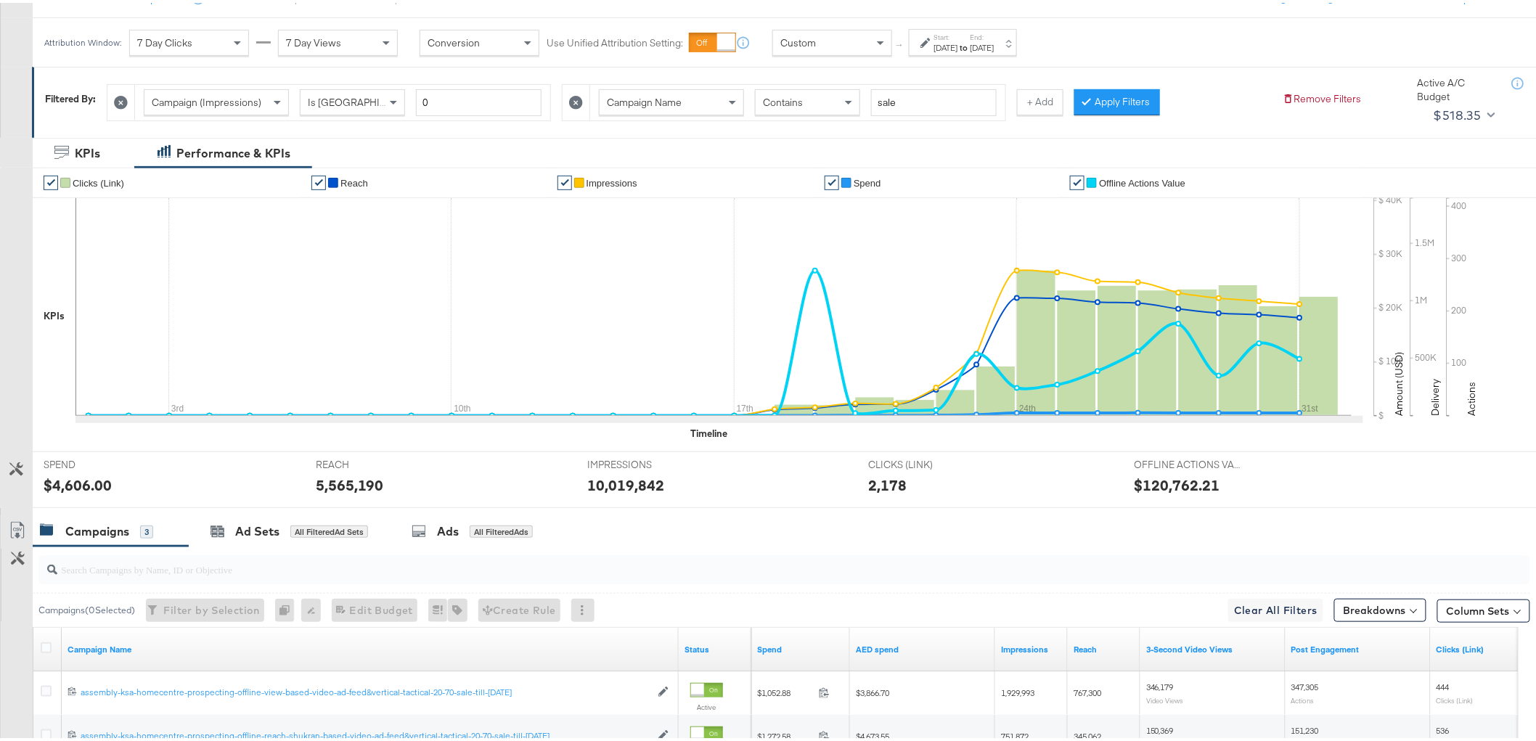
drag, startPoint x: 574, startPoint y: 97, endPoint x: 883, endPoint y: 92, distance: 308.6
click at [576, 97] on icon at bounding box center [576, 100] width 14 height 14
click at [665, 105] on button "Apply Filters" at bounding box center [662, 99] width 86 height 26
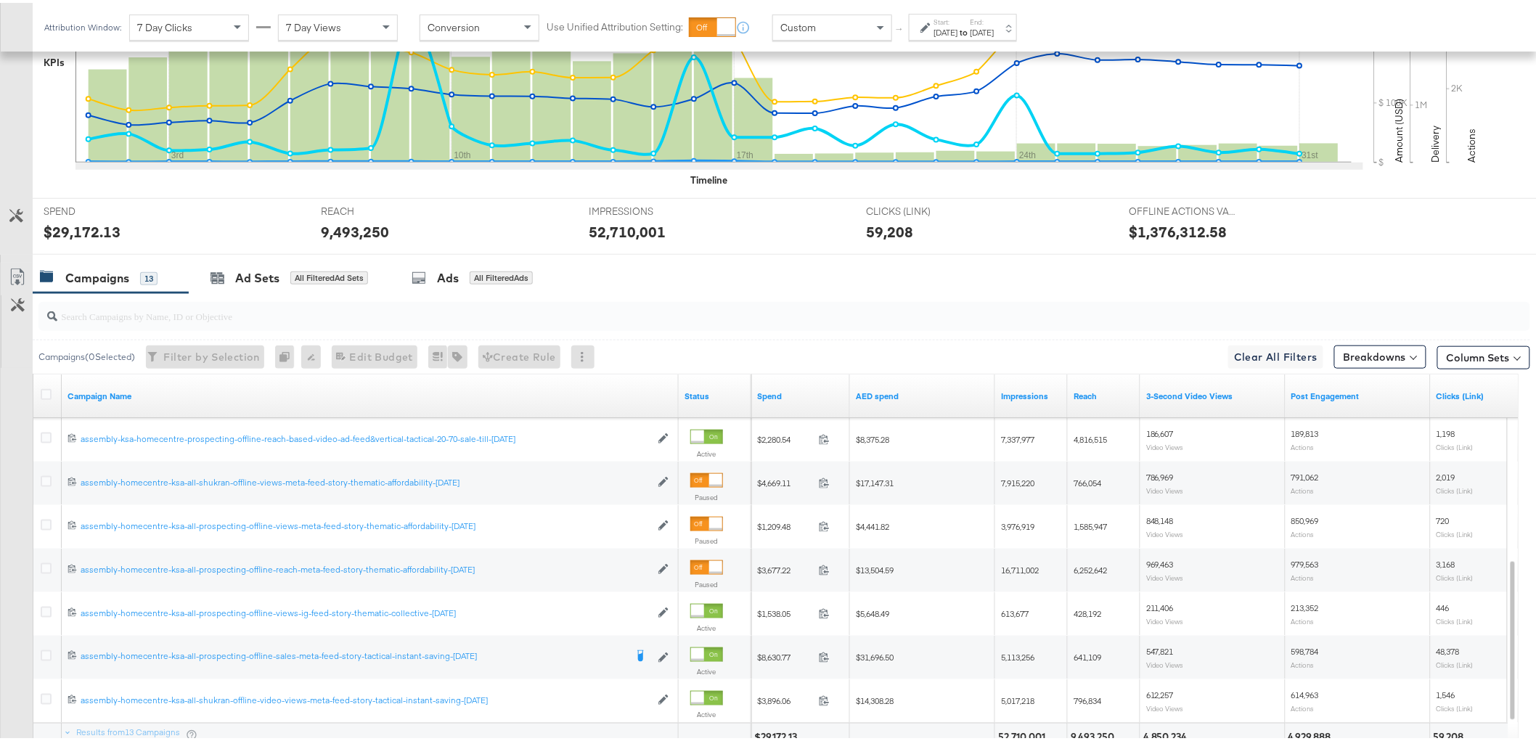
scroll to position [408, 0]
